Goal: Contribute content

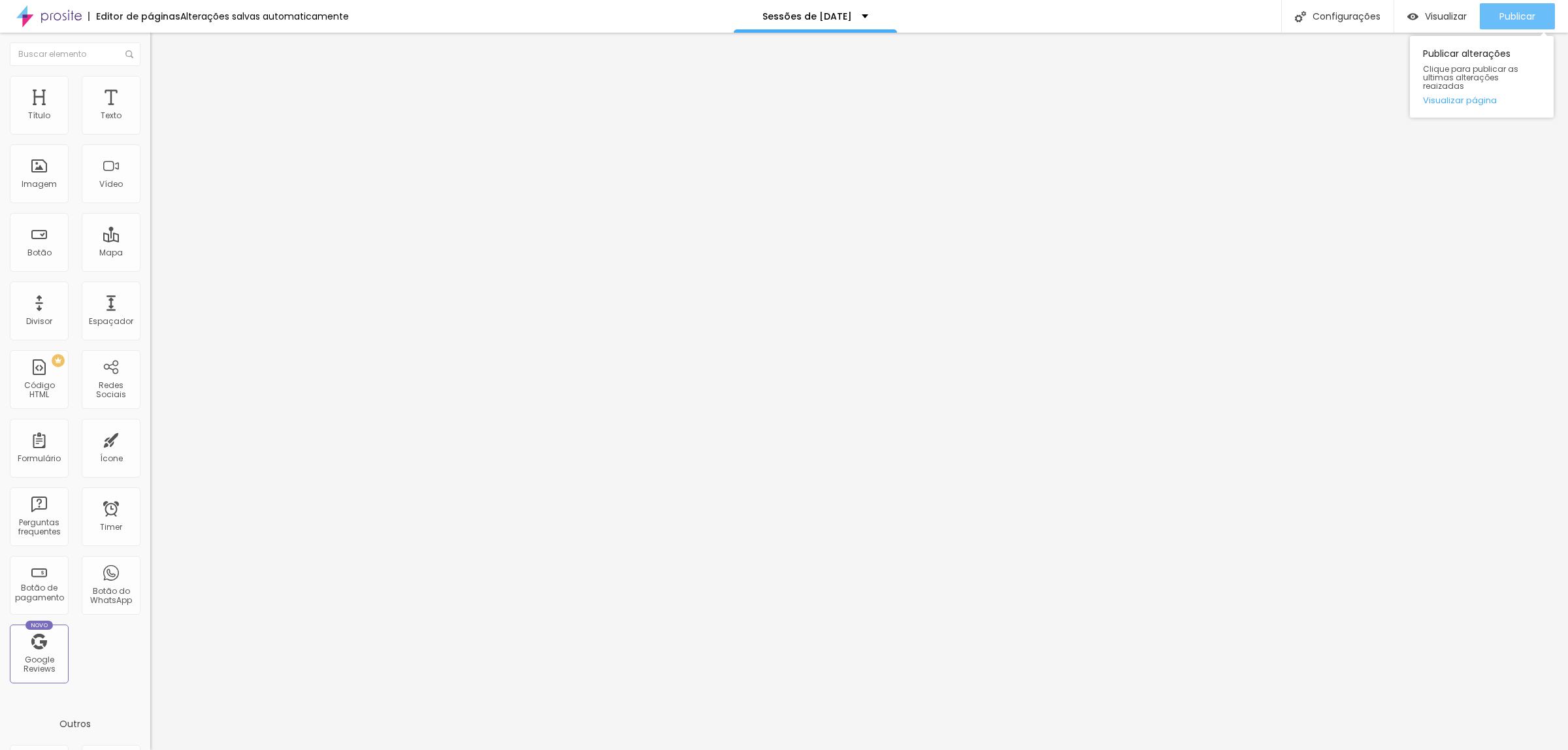
click at [1513, 11] on span "Publicar" at bounding box center [1517, 16] width 36 height 11
click at [150, 89] on li "Avançado" at bounding box center [225, 95] width 150 height 13
type input "7"
type input "8"
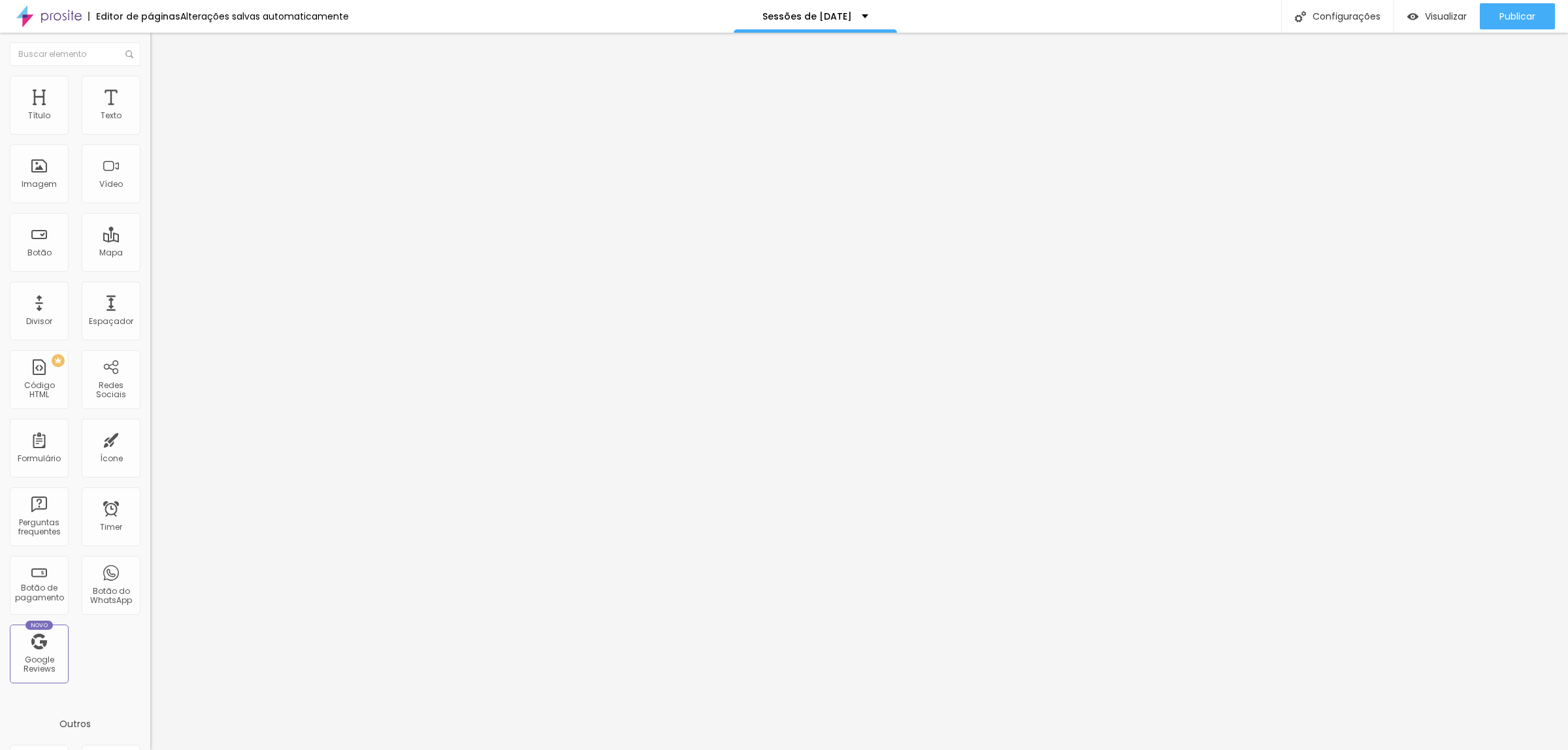
type input "8"
type input "11"
type input "13"
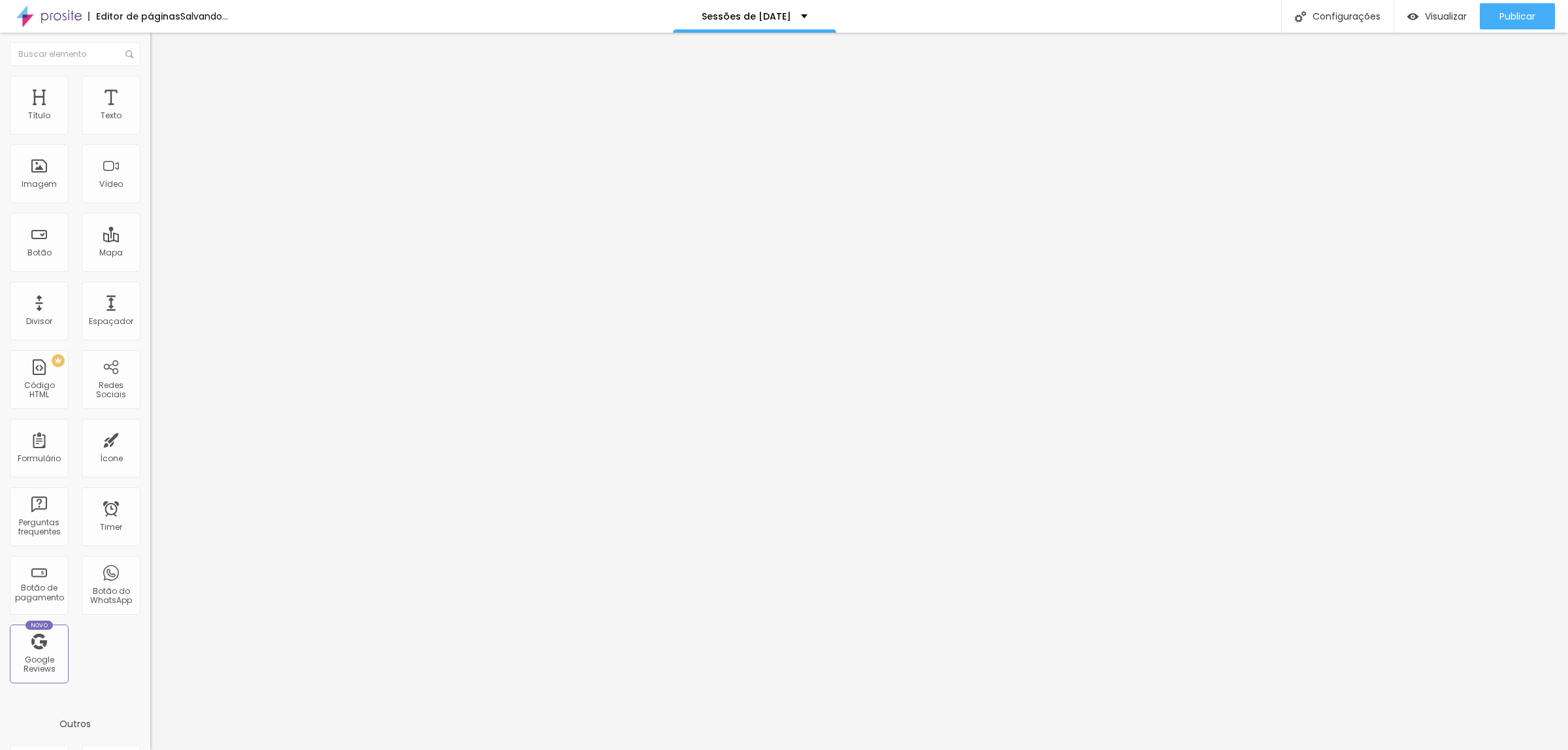
type input "15"
type input "17"
drag, startPoint x: 35, startPoint y: 154, endPoint x: 44, endPoint y: 155, distance: 9.1
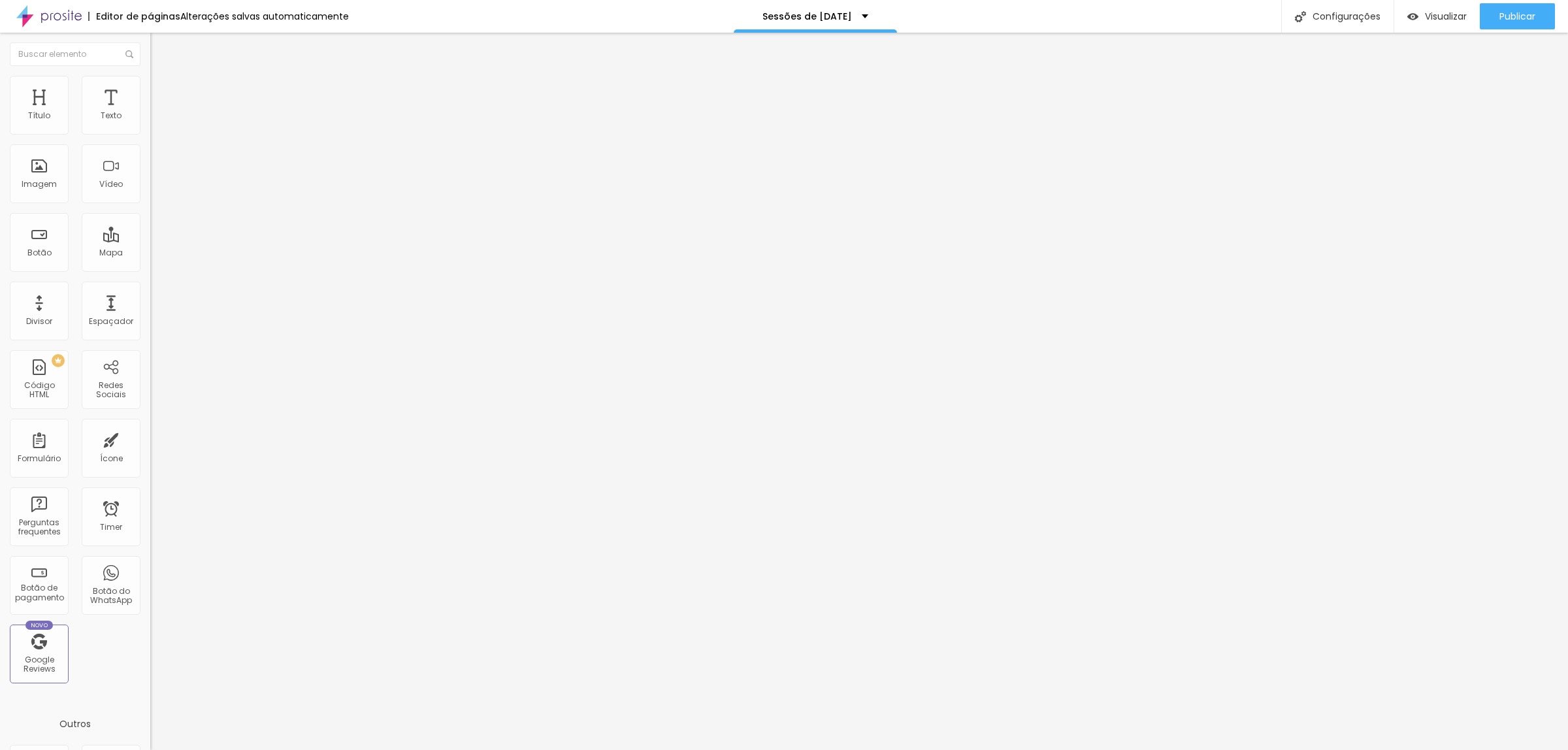
type input "17"
click at [150, 438] on input "range" at bounding box center [192, 443] width 84 height 11
type input "96"
type input "95"
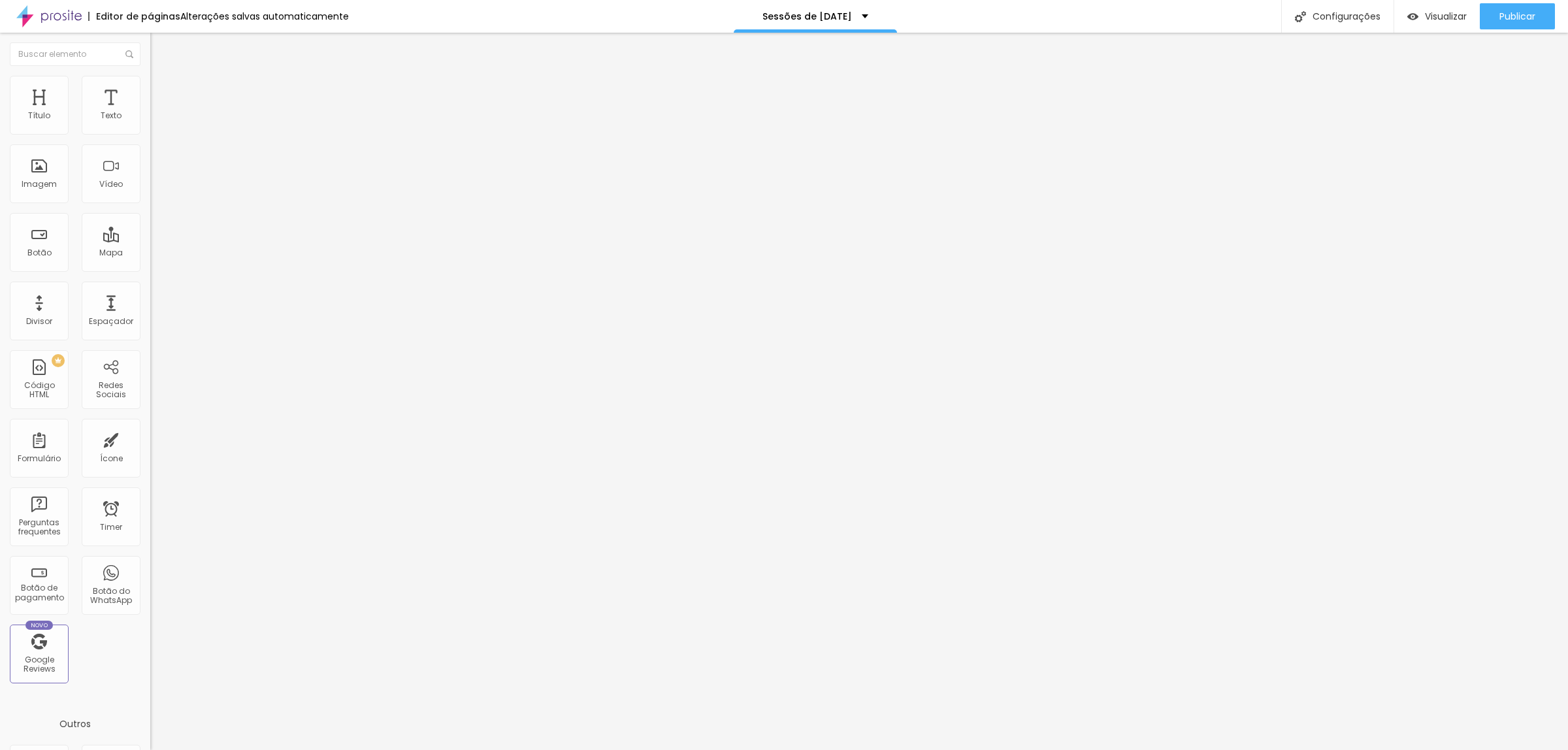
type input "95"
type input "90"
type input "85"
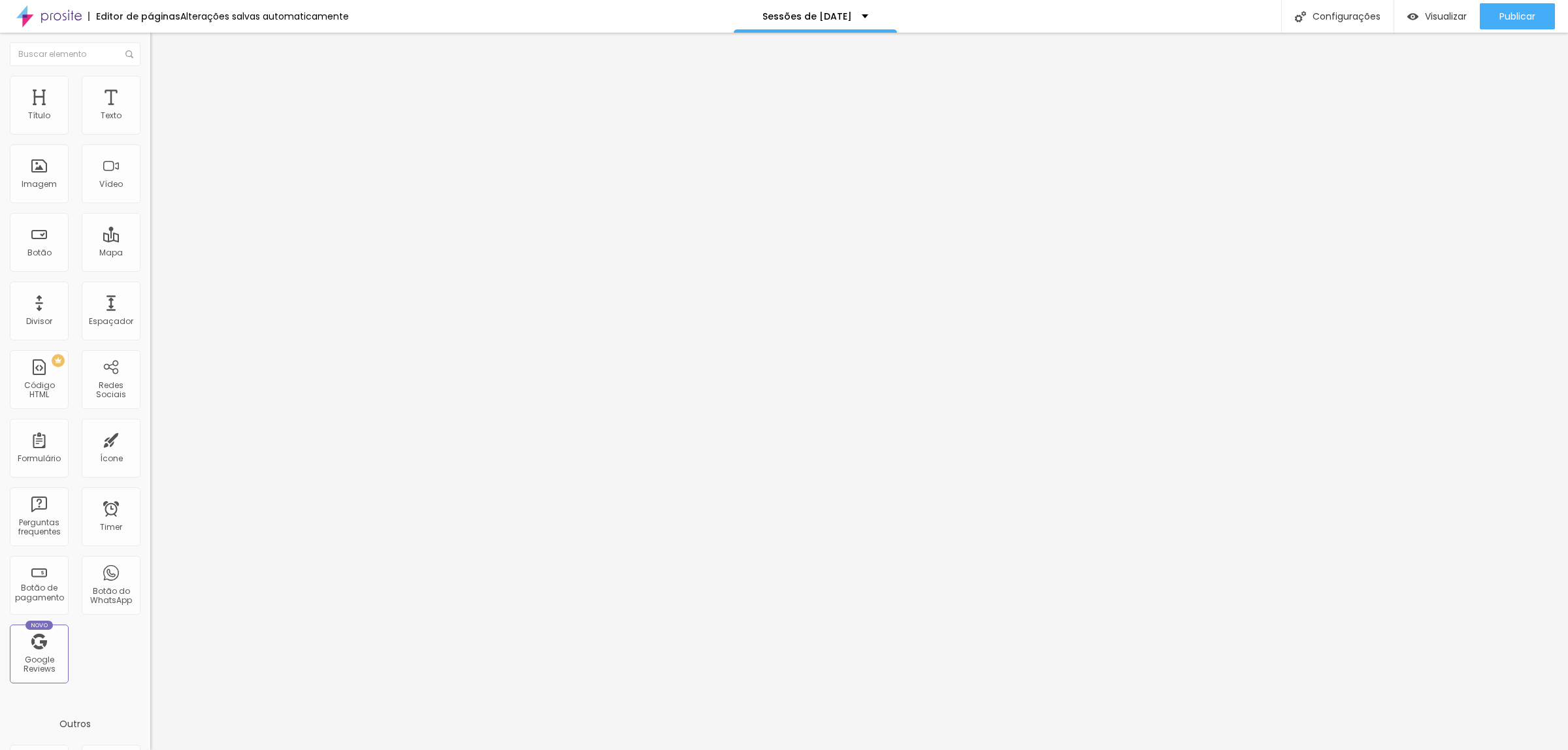
type input "83"
type input "81"
type input "79"
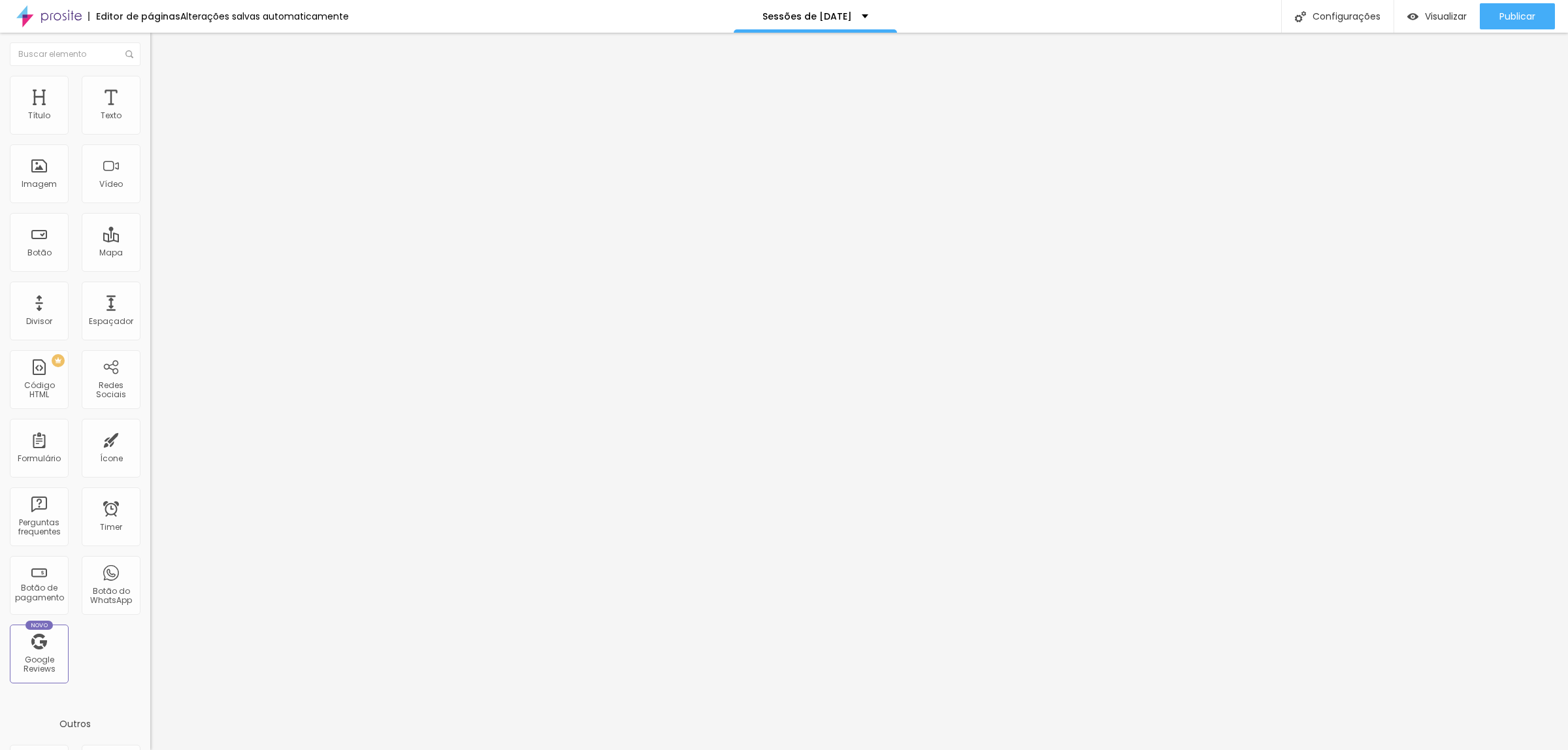
type input "79"
type input "84"
type input "100"
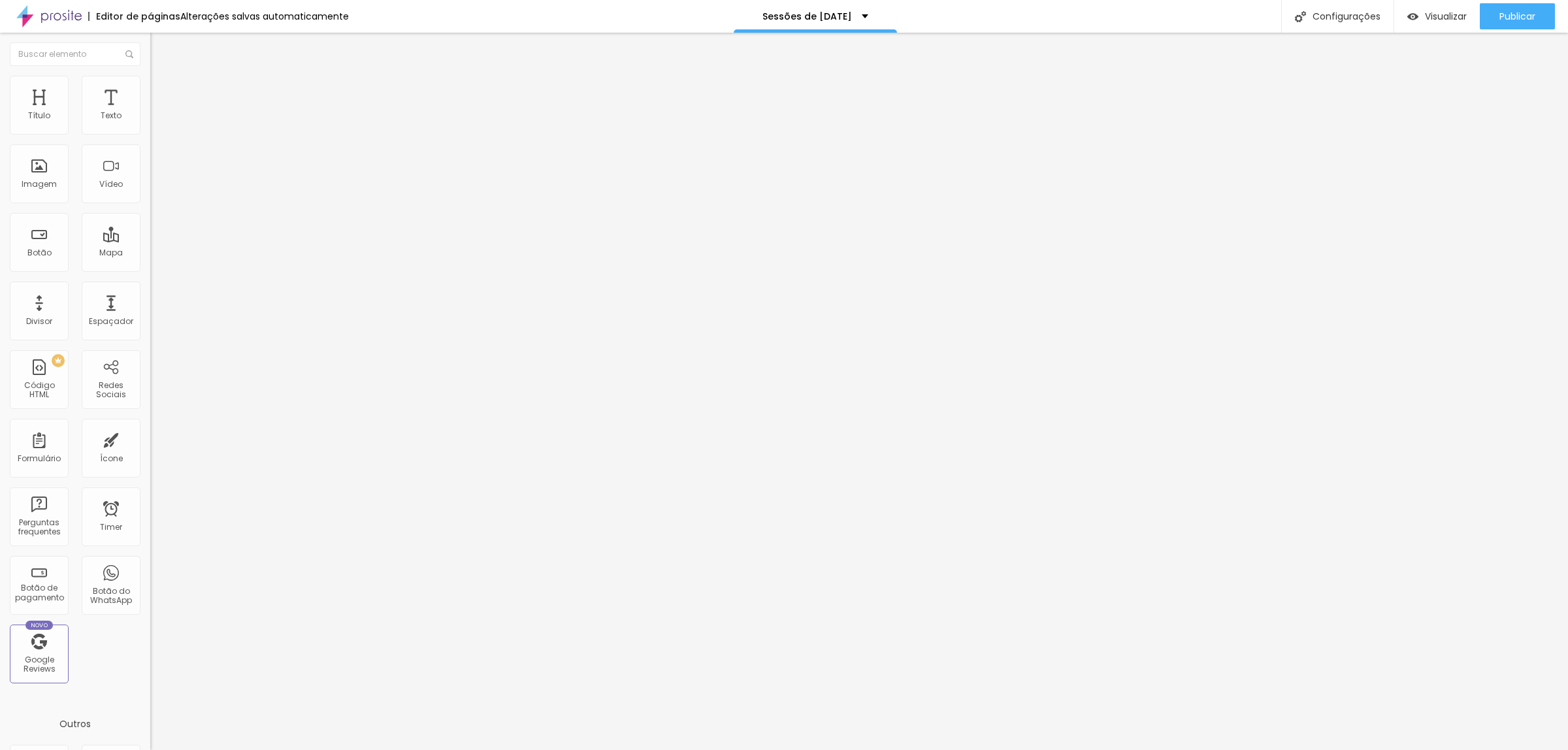
drag, startPoint x: 108, startPoint y: 128, endPoint x: 180, endPoint y: 133, distance: 72.2
click at [180, 254] on input "range" at bounding box center [192, 259] width 84 height 11
click at [150, 102] on li "Avançado" at bounding box center [225, 95] width 150 height 13
click at [150, 87] on li "Estilo" at bounding box center [225, 82] width 150 height 13
click at [150, 76] on li "Conteúdo" at bounding box center [225, 69] width 150 height 13
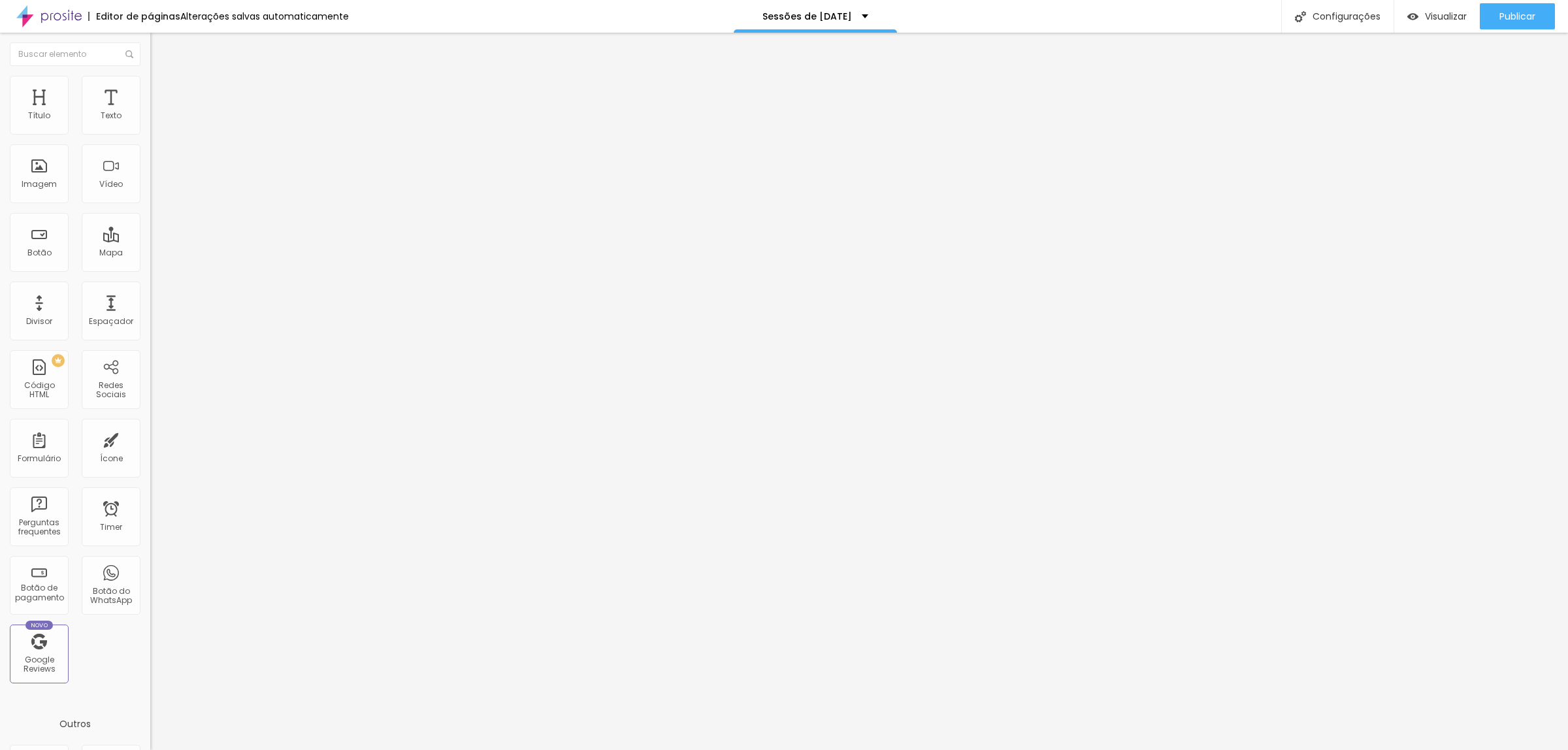
click at [150, 196] on div "Proporção" at bounding box center [225, 191] width 150 height 8
click at [150, 212] on span "Cinema" at bounding box center [167, 207] width 33 height 11
click at [150, 223] on div "Padrão 4:3" at bounding box center [225, 219] width 150 height 8
click at [150, 212] on span "Cinema" at bounding box center [167, 207] width 33 height 11
click at [1534, 7] on div "Publicar" at bounding box center [1517, 16] width 36 height 26
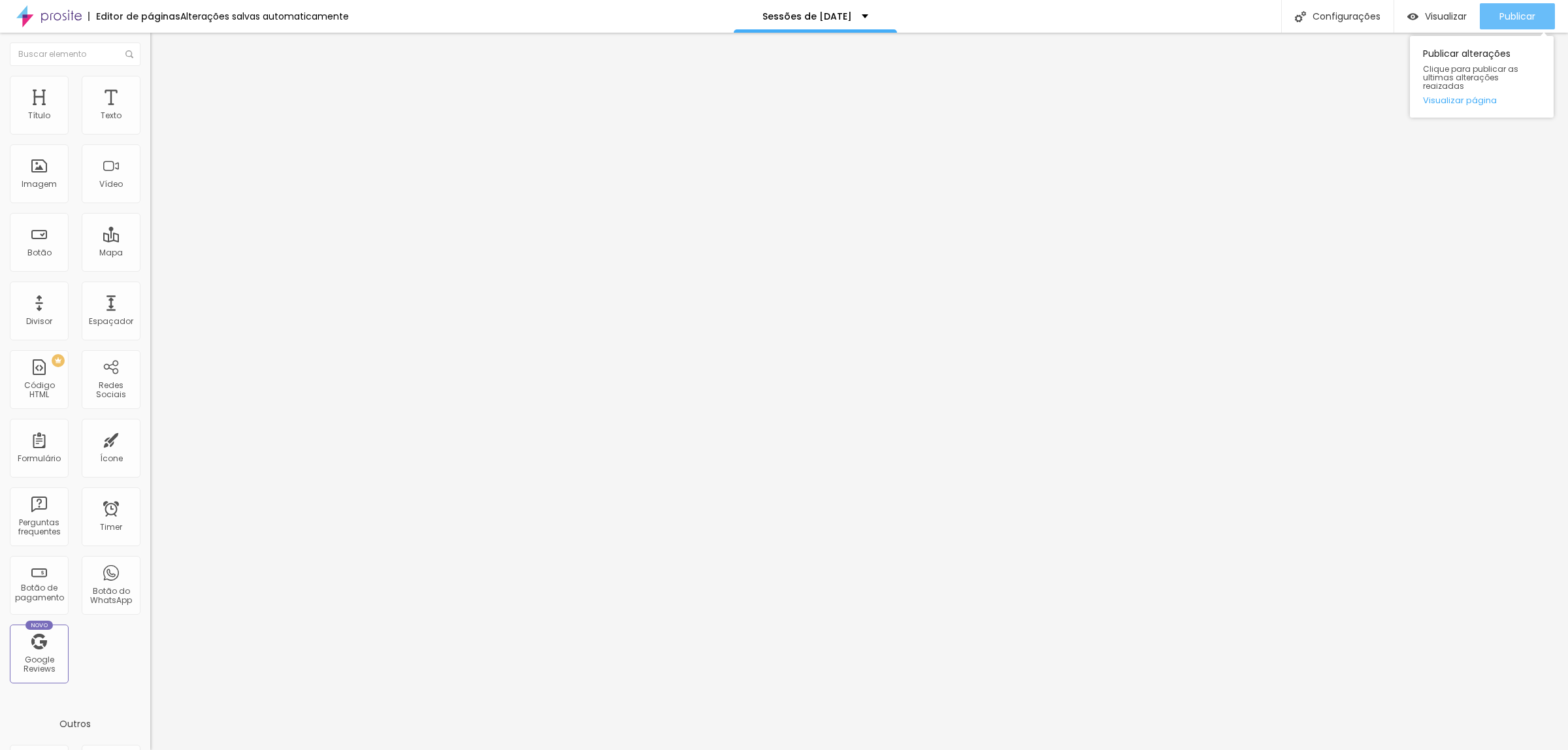
click at [1544, 4] on button "Publicar" at bounding box center [1517, 16] width 75 height 26
click at [1503, 20] on span "Publicar" at bounding box center [1517, 16] width 36 height 11
click at [150, 152] on div "Titulo 5 H5" at bounding box center [225, 148] width 150 height 8
click at [150, 204] on span "Normal" at bounding box center [164, 201] width 29 height 11
click at [150, 233] on div "Grande" at bounding box center [225, 228] width 150 height 8
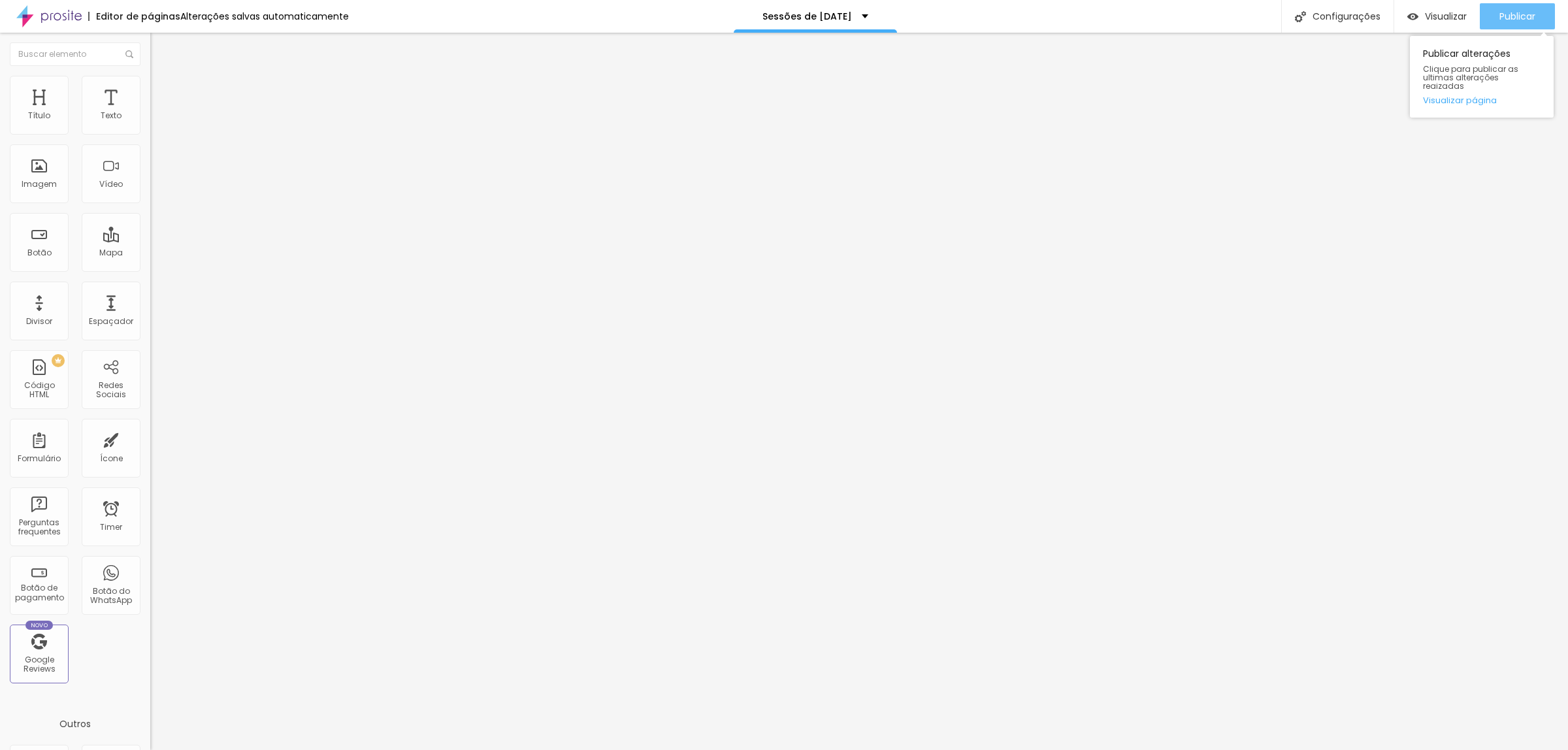
drag, startPoint x: 1528, startPoint y: 11, endPoint x: 1529, endPoint y: 24, distance: 13.0
click at [1528, 9] on div "Publicar" at bounding box center [1517, 16] width 36 height 26
click at [1523, 13] on span "Publicar" at bounding box center [1517, 16] width 36 height 11
click at [1518, 17] on span "Publicar" at bounding box center [1517, 16] width 36 height 11
click at [1526, 24] on div "Publicar" at bounding box center [1517, 16] width 36 height 26
